Goal: Task Accomplishment & Management: Manage account settings

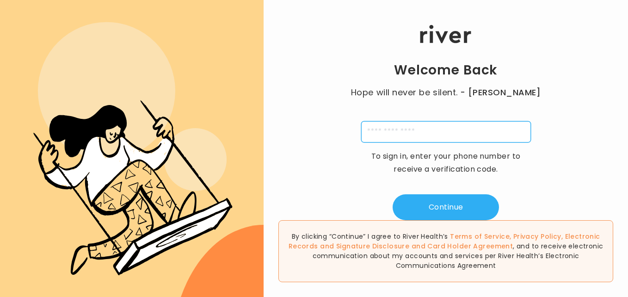
click at [422, 142] on input "tel" at bounding box center [446, 131] width 170 height 21
type input "**********"
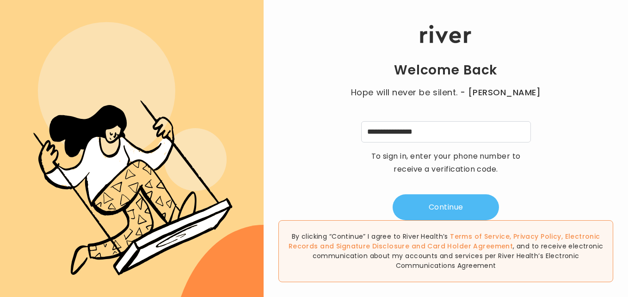
click at [441, 204] on button "Continue" at bounding box center [446, 207] width 106 height 26
type input "*"
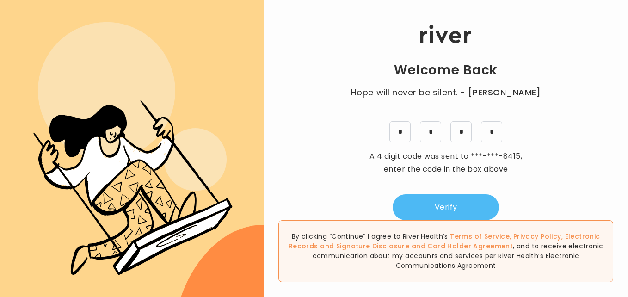
click at [441, 204] on button "Verify" at bounding box center [446, 207] width 106 height 26
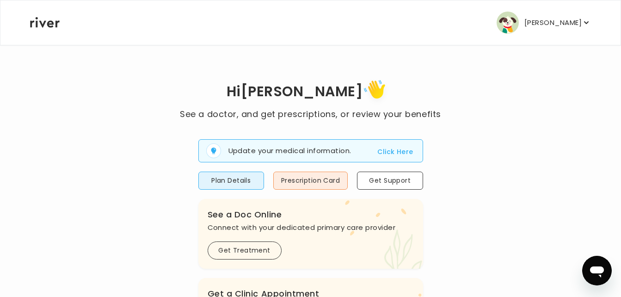
click at [578, 24] on p "[PERSON_NAME]" at bounding box center [553, 22] width 57 height 13
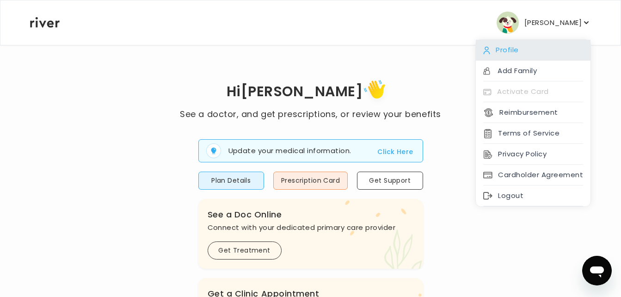
click at [514, 47] on div "Profile" at bounding box center [533, 50] width 115 height 21
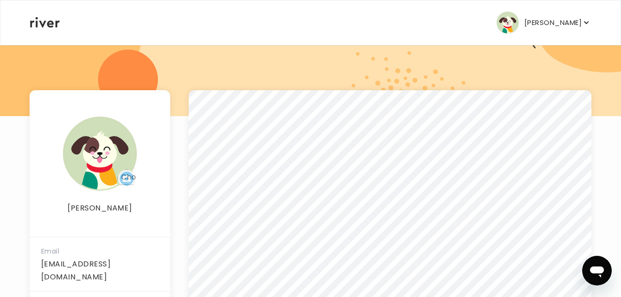
scroll to position [91, 0]
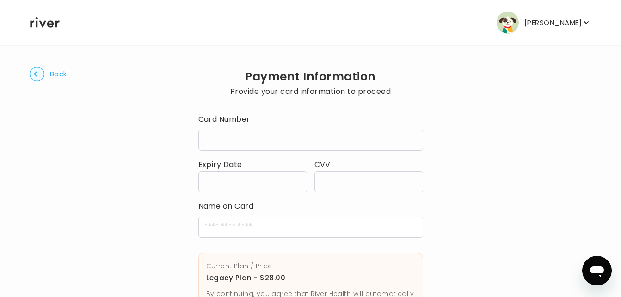
click at [329, 177] on div at bounding box center [369, 181] width 109 height 21
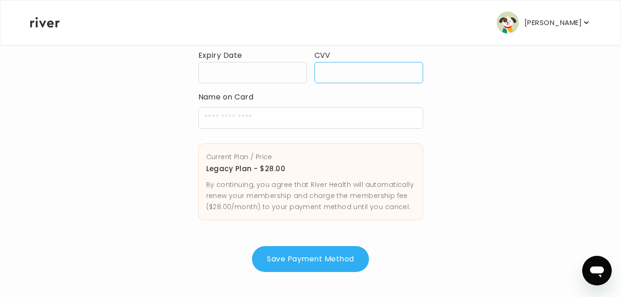
scroll to position [110, 0]
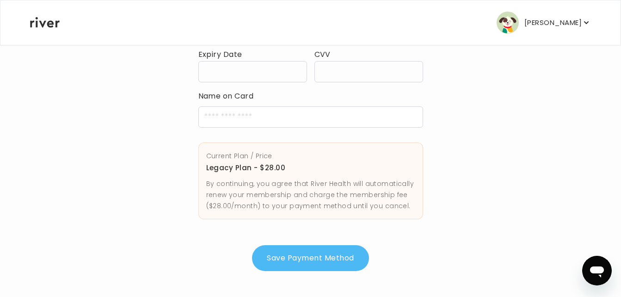
click at [317, 253] on button "Save Payment Method" at bounding box center [310, 258] width 117 height 26
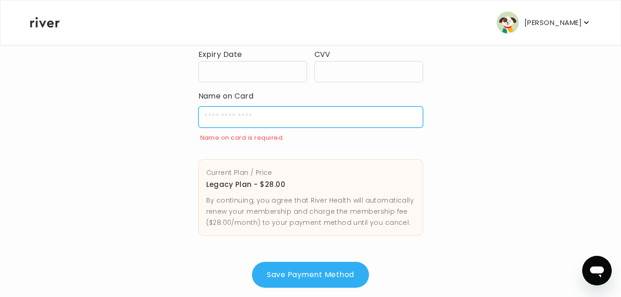
click at [243, 117] on input "cardName" at bounding box center [310, 116] width 225 height 21
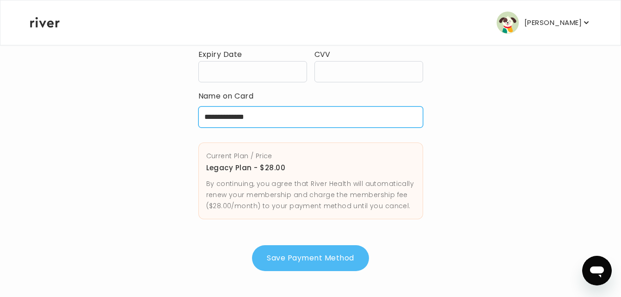
type input "**********"
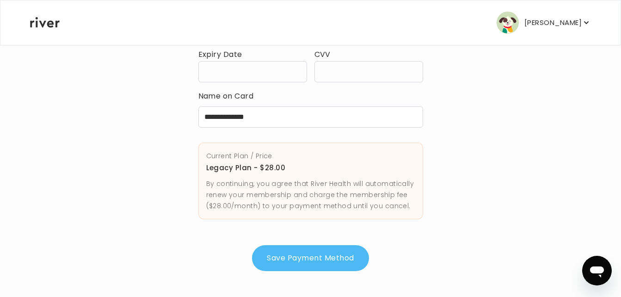
click at [320, 259] on button "Save Payment Method" at bounding box center [310, 258] width 117 height 26
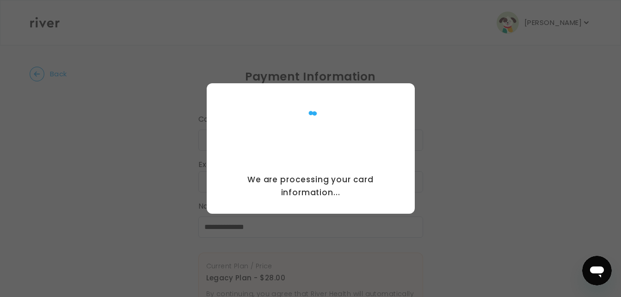
scroll to position [0, 0]
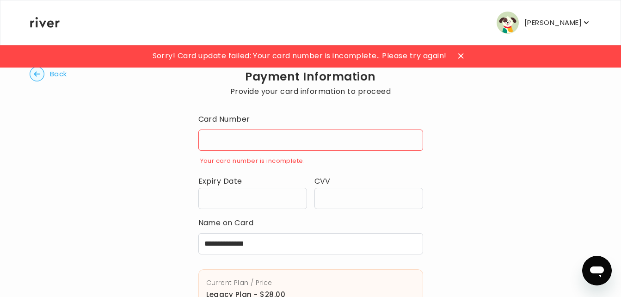
click at [205, 146] on div at bounding box center [310, 140] width 225 height 21
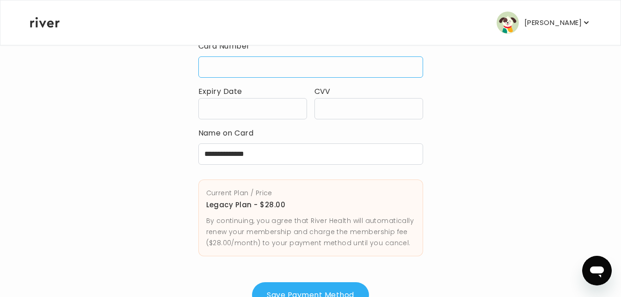
scroll to position [110, 0]
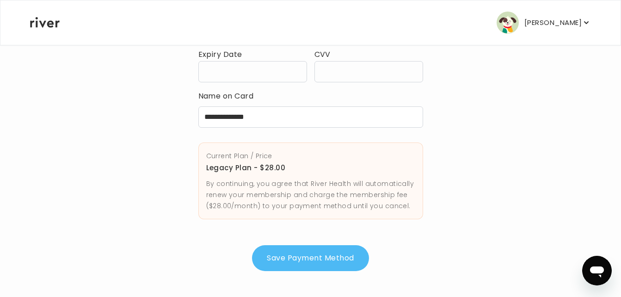
click at [296, 253] on button "Save Payment Method" at bounding box center [310, 258] width 117 height 26
